Goal: Information Seeking & Learning: Learn about a topic

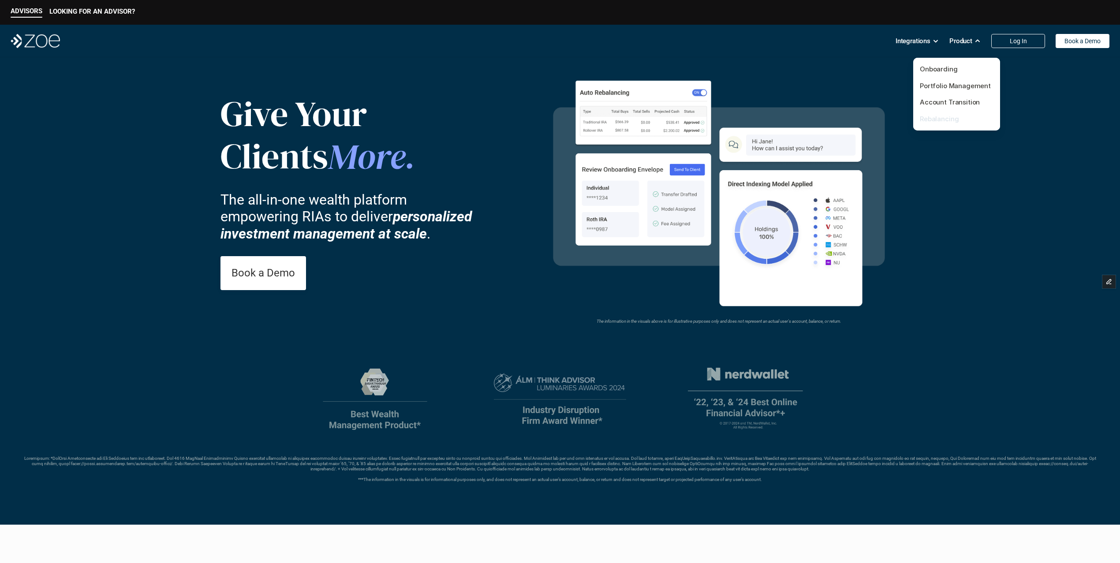
click at [940, 116] on link "Rebalancing" at bounding box center [939, 119] width 39 height 8
